Goal: Task Accomplishment & Management: Use online tool/utility

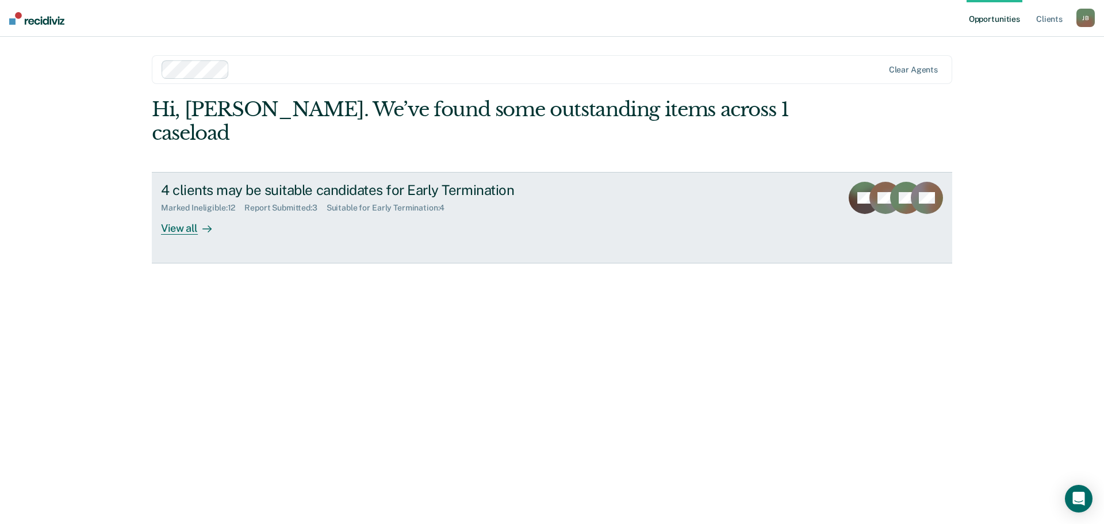
click at [208, 224] on icon at bounding box center [206, 228] width 9 height 9
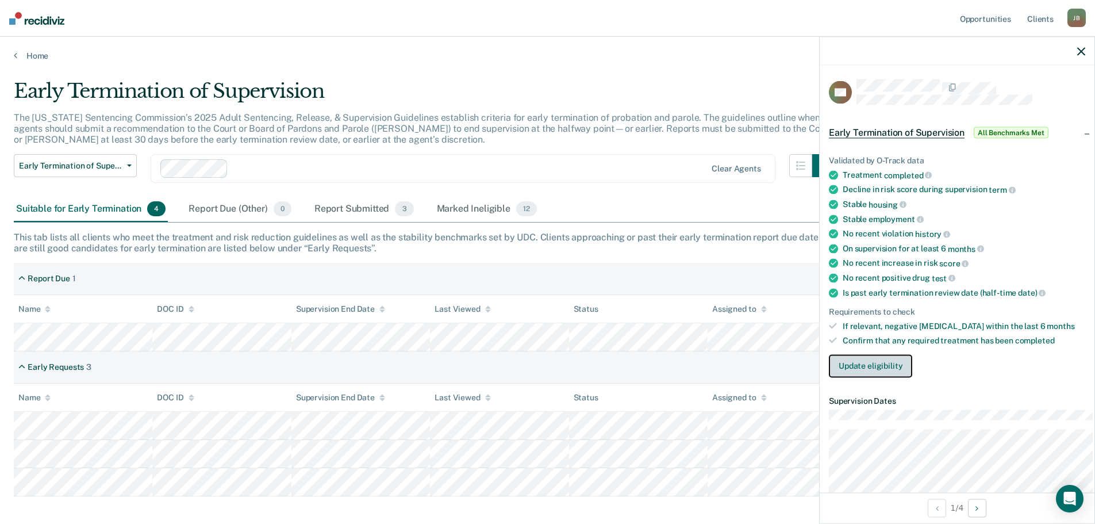
click at [888, 377] on button "Update eligibility" at bounding box center [870, 365] width 83 height 23
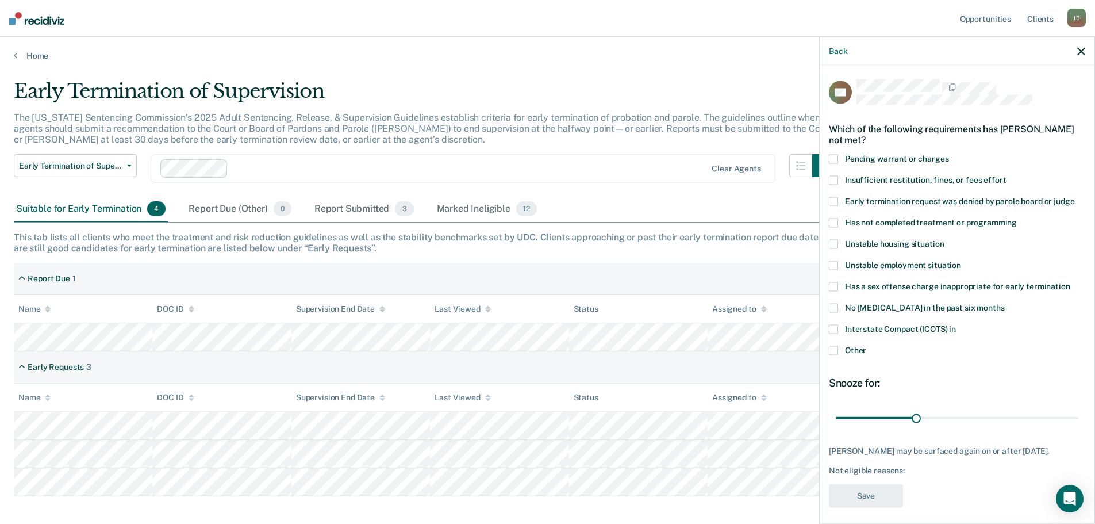
click at [829, 334] on span at bounding box center [833, 329] width 9 height 9
click at [956, 325] on input "Interstate Compact (ICOTS) in" at bounding box center [956, 325] width 0 height 0
click at [829, 291] on span at bounding box center [833, 286] width 9 height 9
click at [1071, 282] on input "Has a sex offense charge inappropriate for early termination" at bounding box center [1071, 282] width 0 height 0
drag, startPoint x: 903, startPoint y: 434, endPoint x: 1101, endPoint y: 440, distance: 198.5
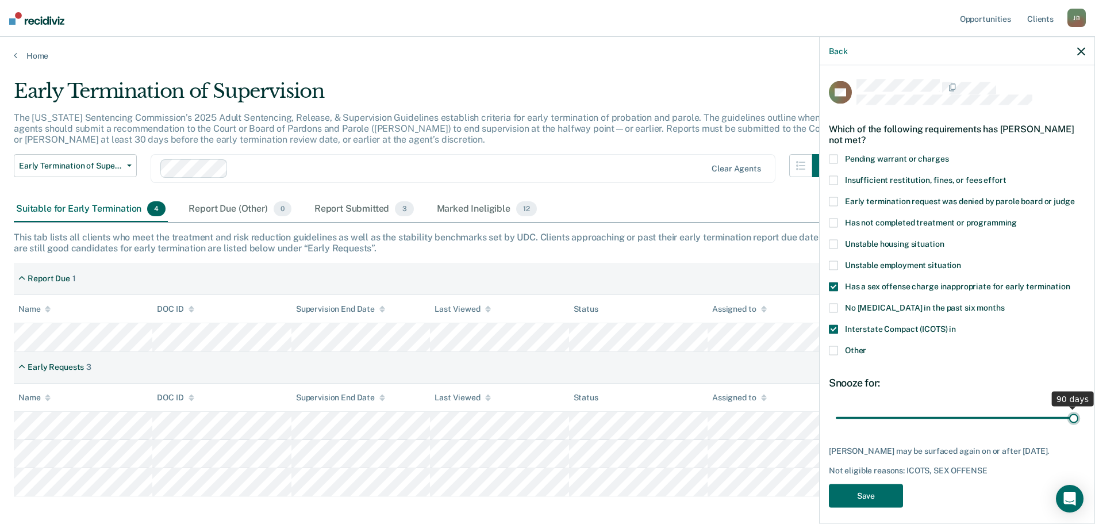
type input "90"
click at [1079, 428] on input "range" at bounding box center [957, 418] width 243 height 20
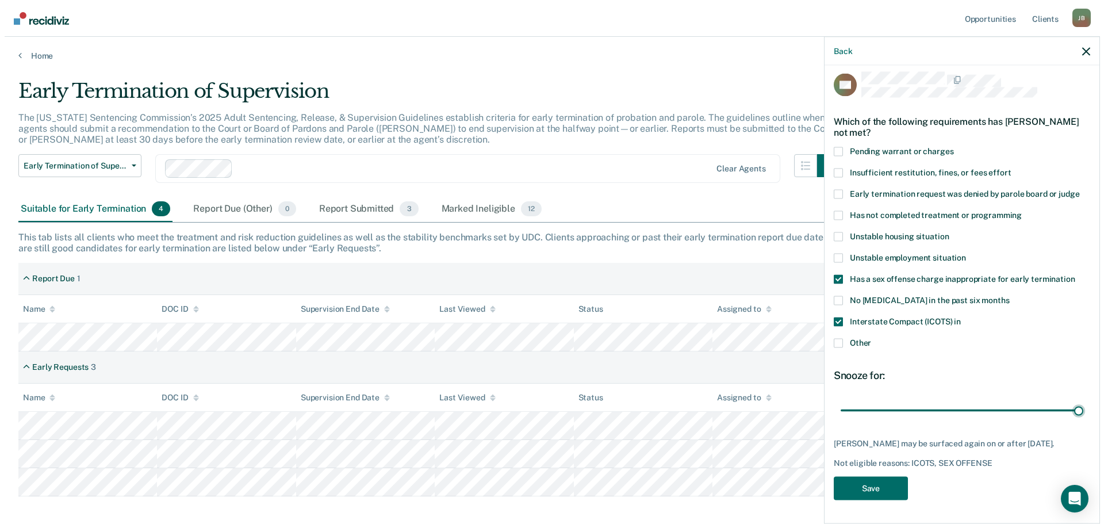
scroll to position [37, 0]
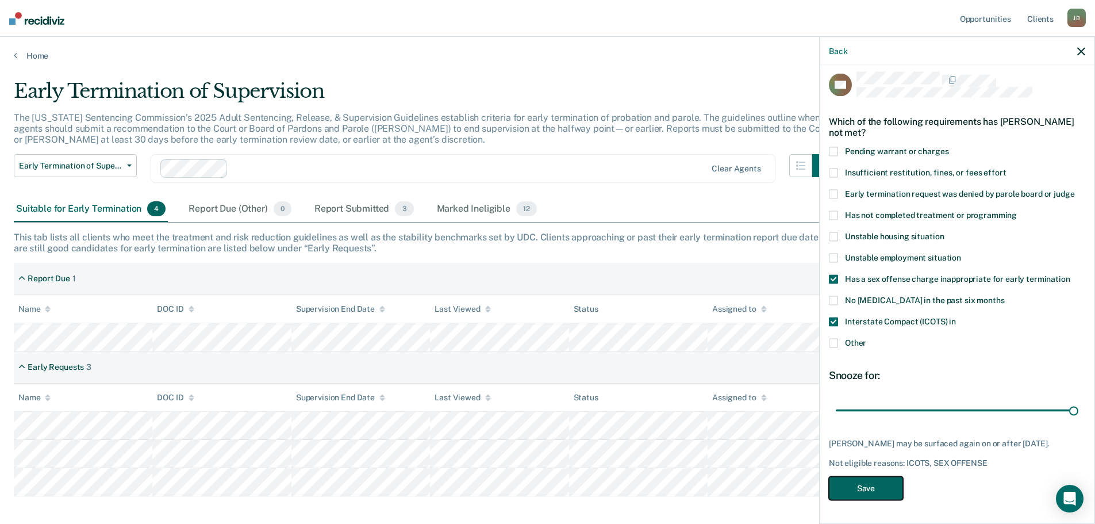
click at [857, 491] on button "Save" at bounding box center [866, 489] width 74 height 24
